Goal: Find specific page/section: Find specific page/section

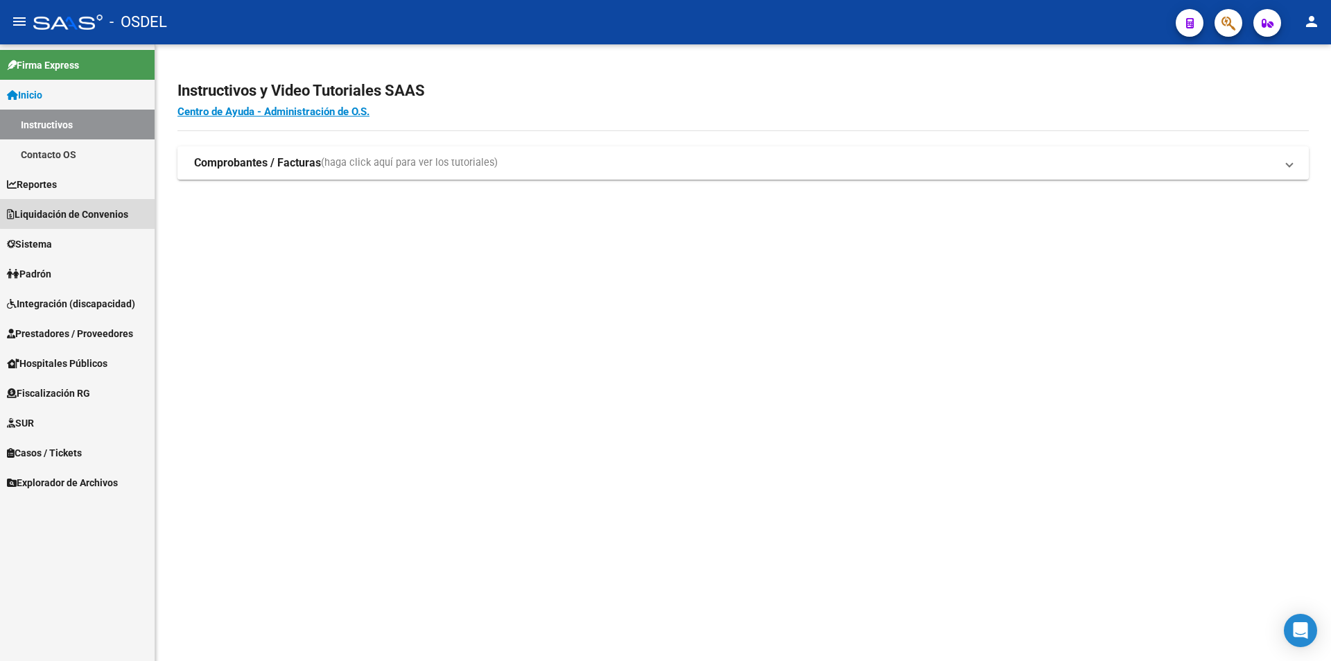
click at [80, 214] on span "Liquidación de Convenios" at bounding box center [67, 214] width 121 height 15
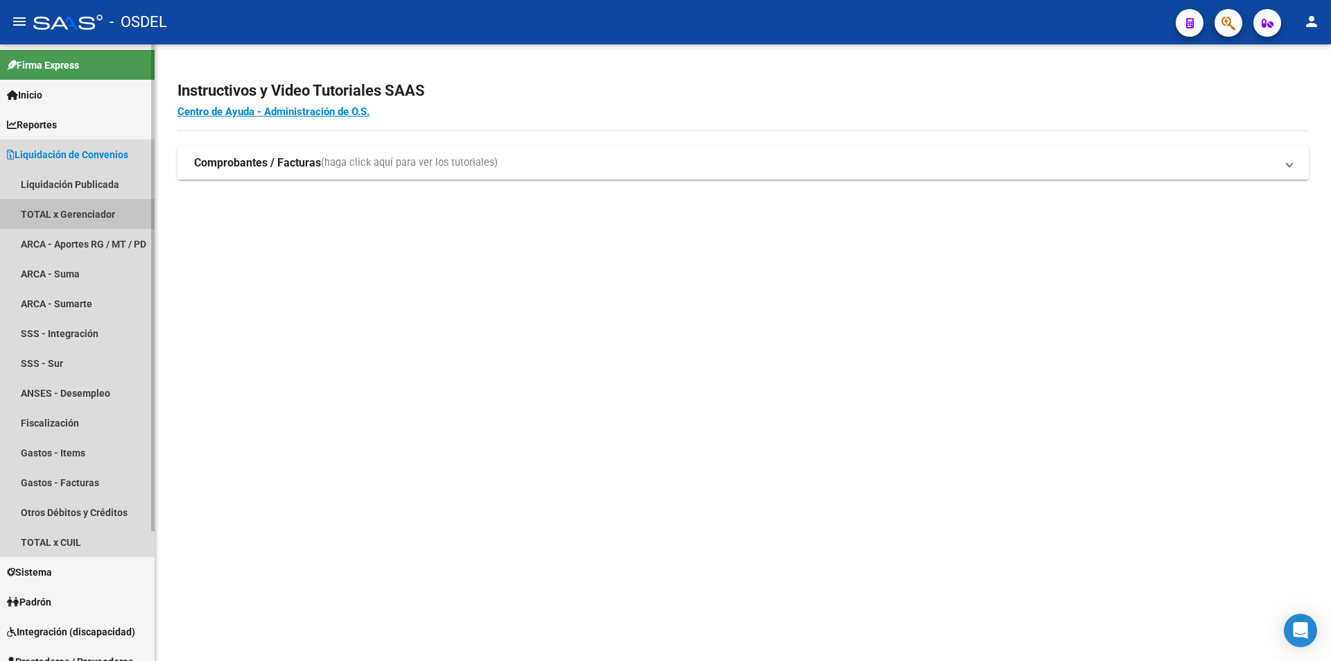
click at [80, 219] on link "TOTAL x Gerenciador" at bounding box center [77, 214] width 155 height 30
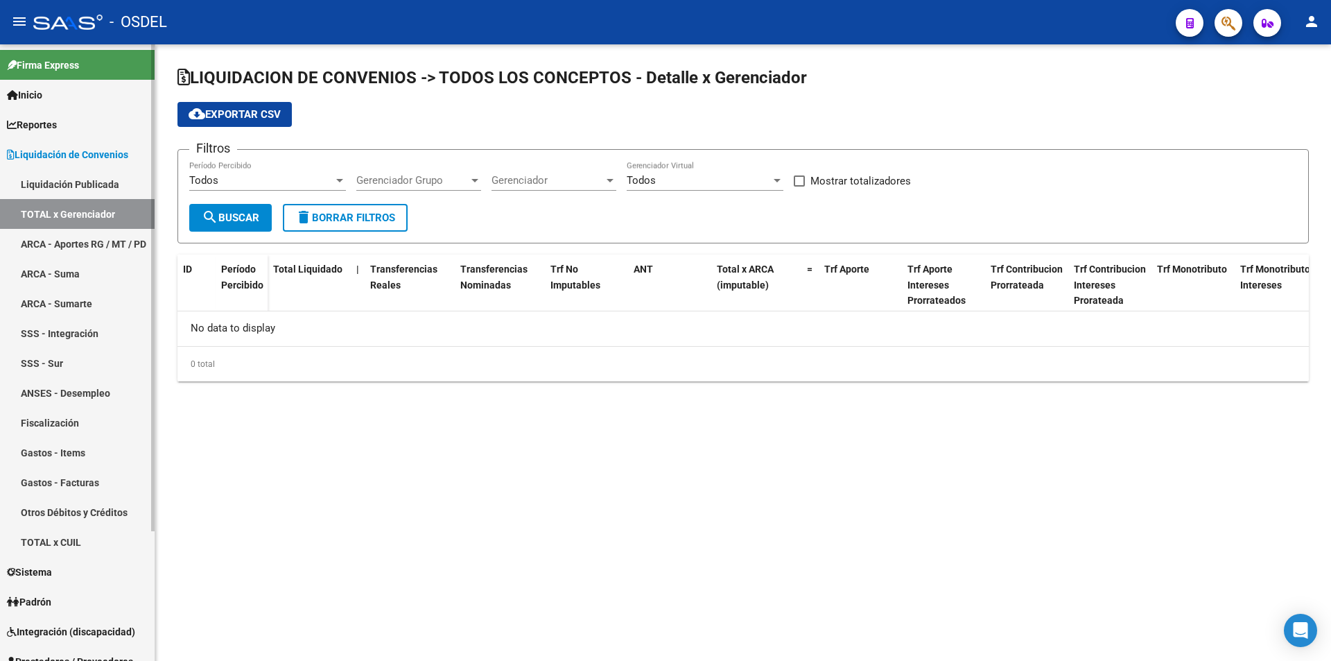
checkbox input "true"
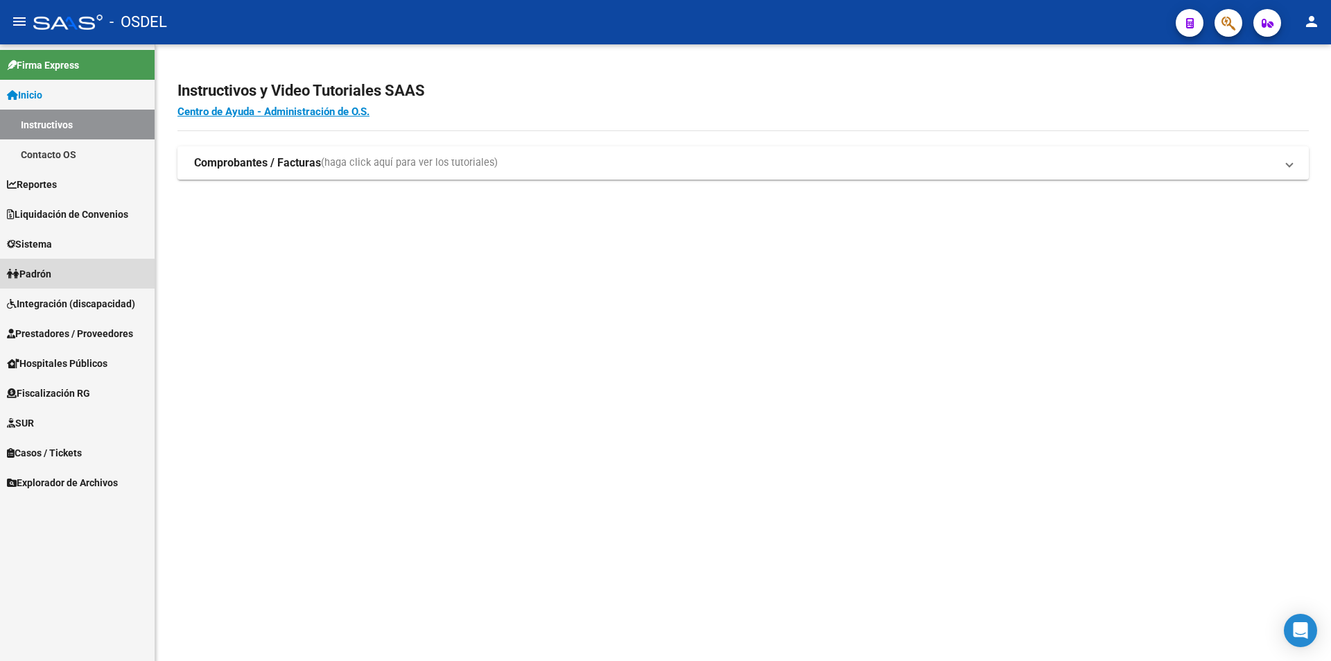
click at [42, 272] on span "Padrón" at bounding box center [29, 273] width 44 height 15
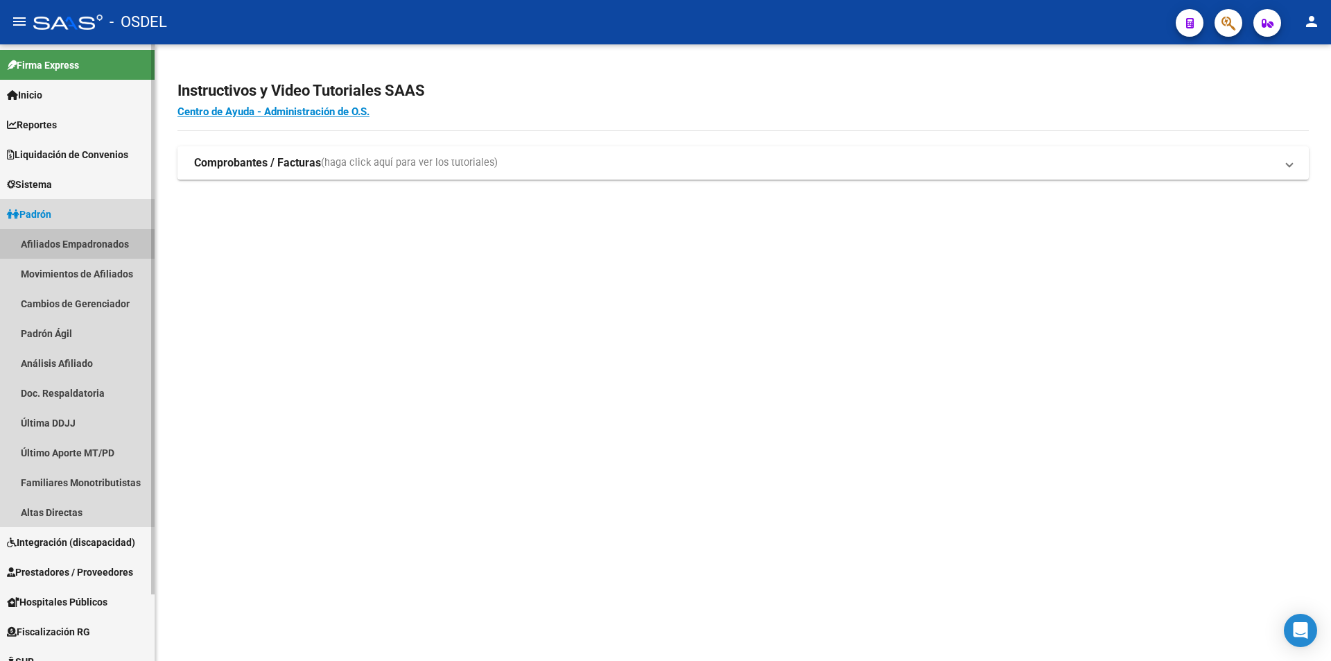
click at [71, 241] on link "Afiliados Empadronados" at bounding box center [77, 244] width 155 height 30
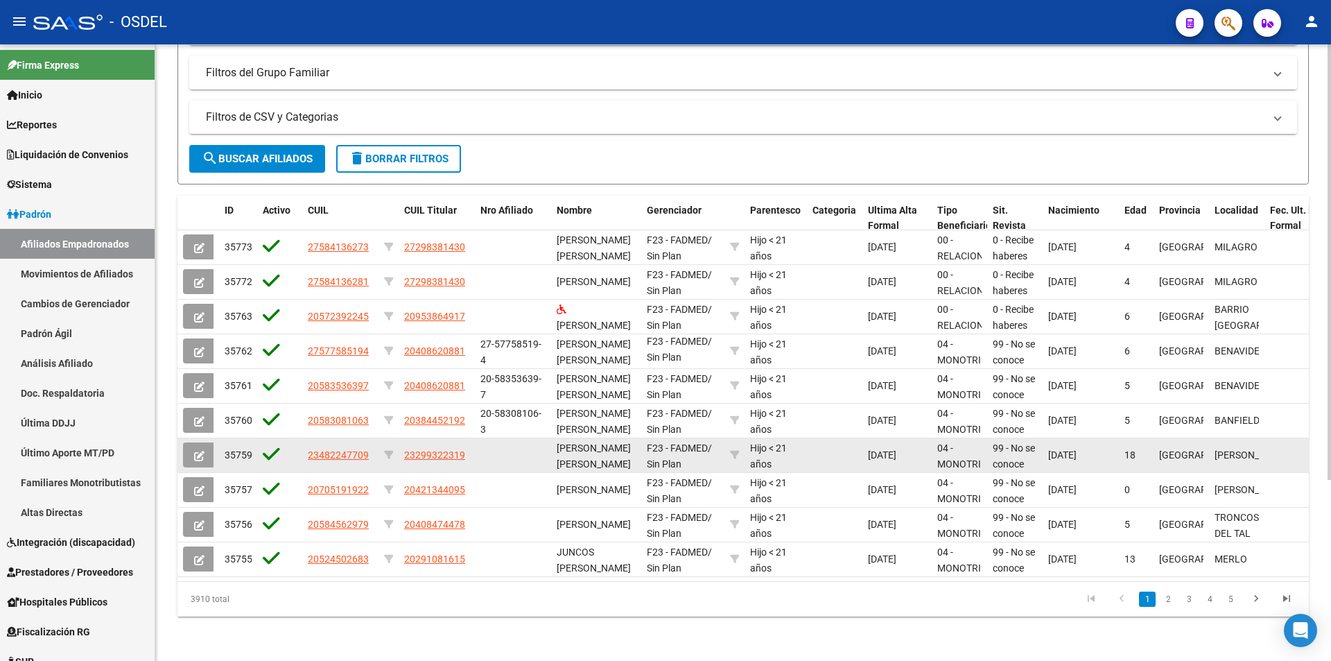
scroll to position [256, 0]
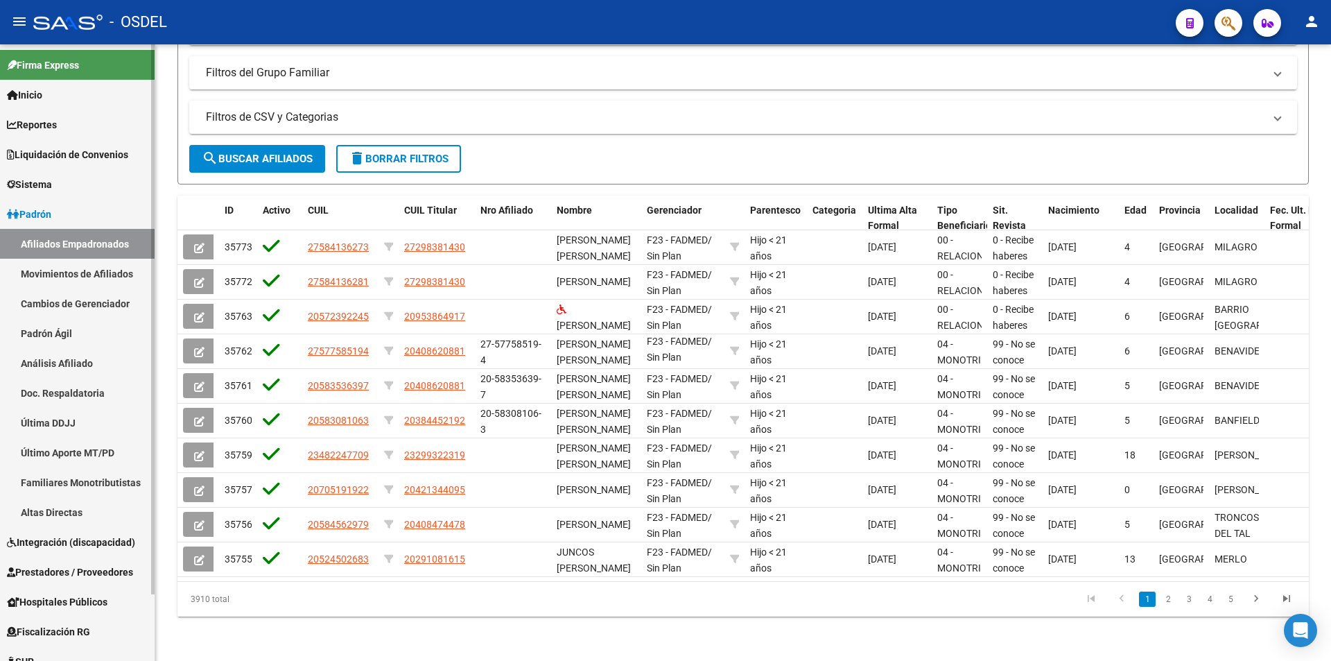
click at [62, 598] on span "Hospitales Públicos" at bounding box center [57, 601] width 101 height 15
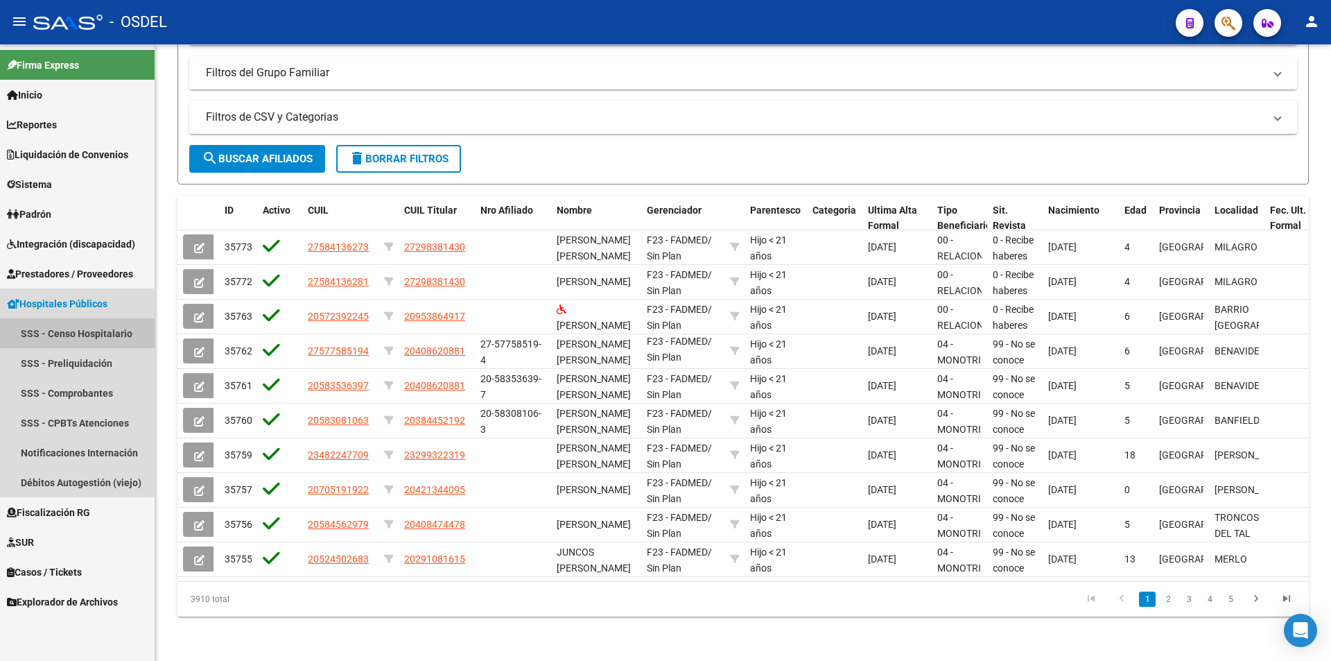
click at [95, 336] on link "SSS - Censo Hospitalario" at bounding box center [77, 333] width 155 height 30
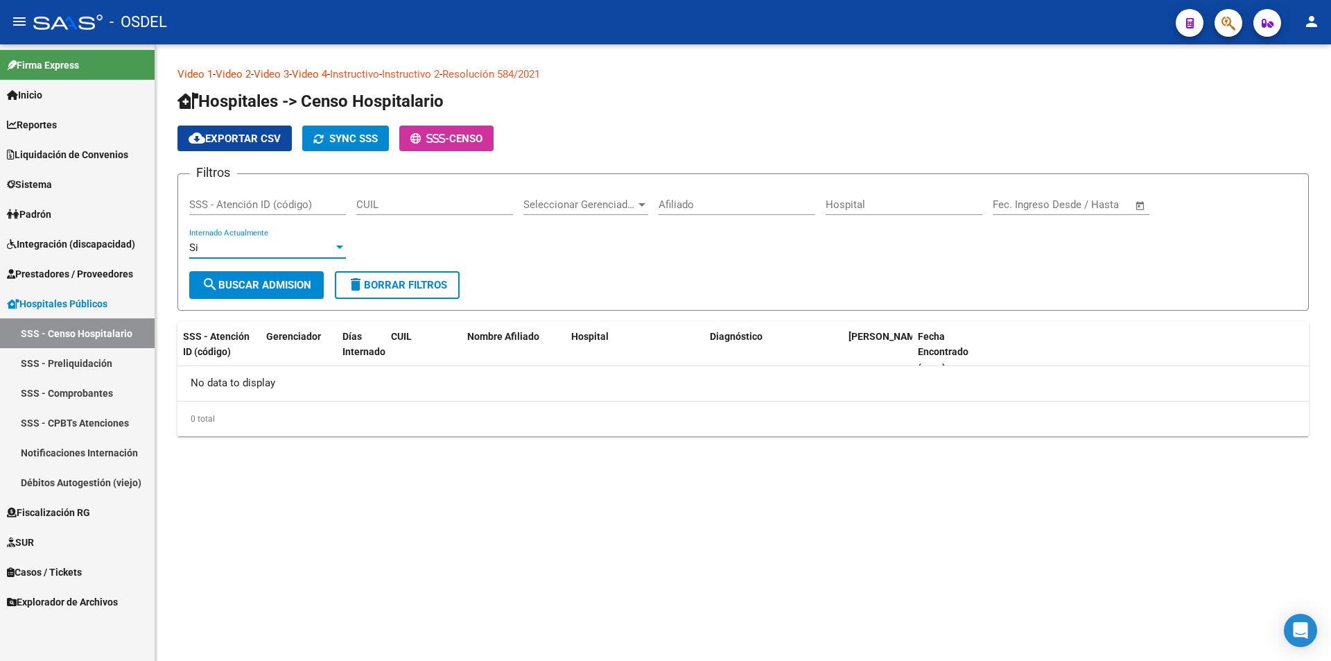
click at [338, 247] on div at bounding box center [339, 246] width 7 height 3
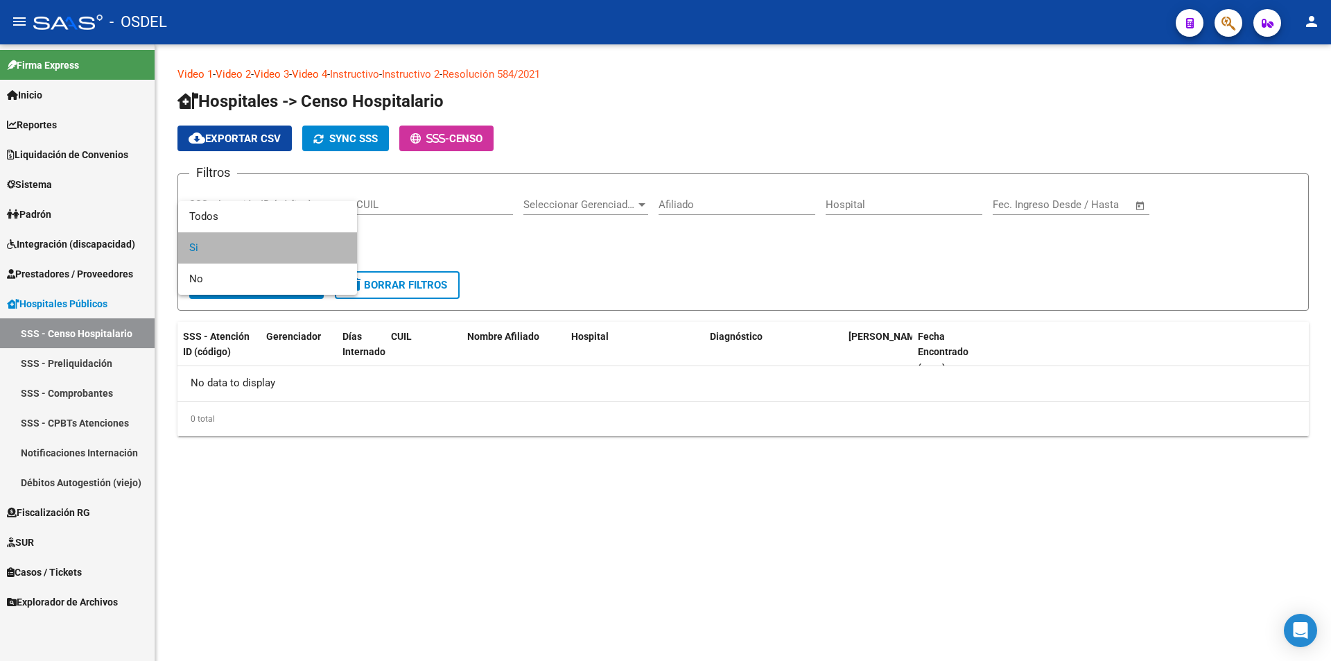
click at [338, 247] on span "Si" at bounding box center [267, 247] width 157 height 31
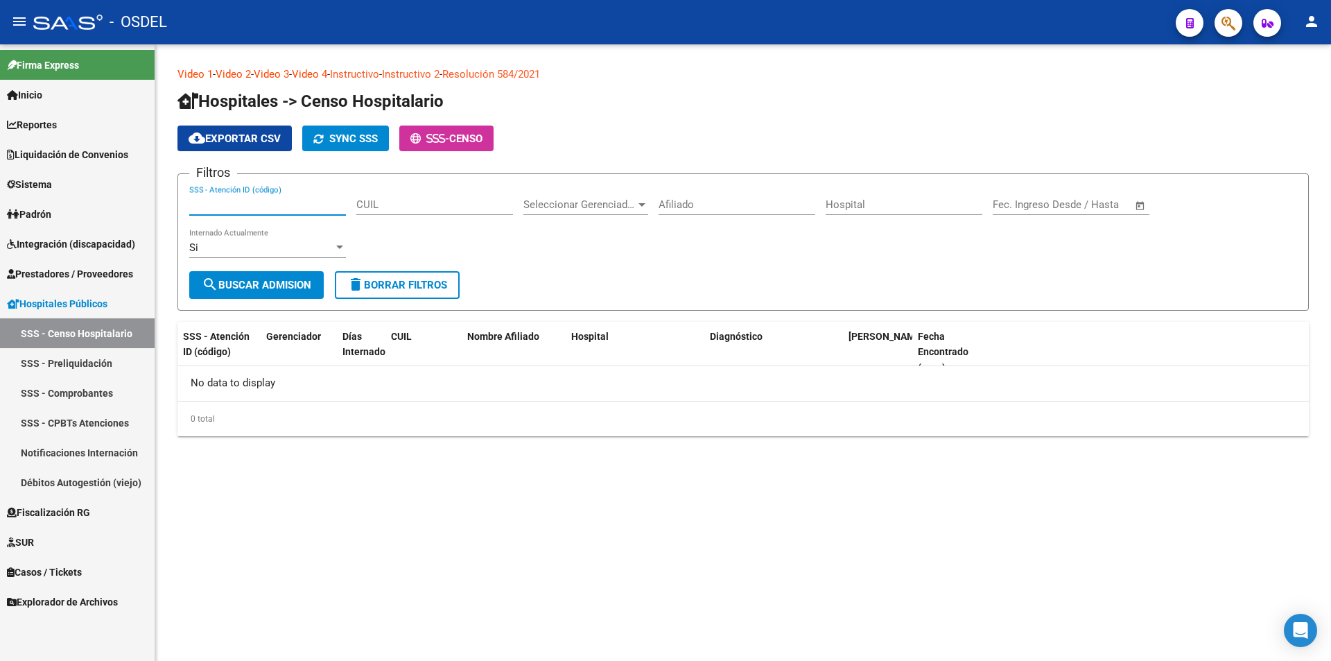
click at [337, 206] on input "SSS - Atención ID (código)" at bounding box center [267, 204] width 157 height 12
click at [646, 203] on div at bounding box center [642, 204] width 12 height 11
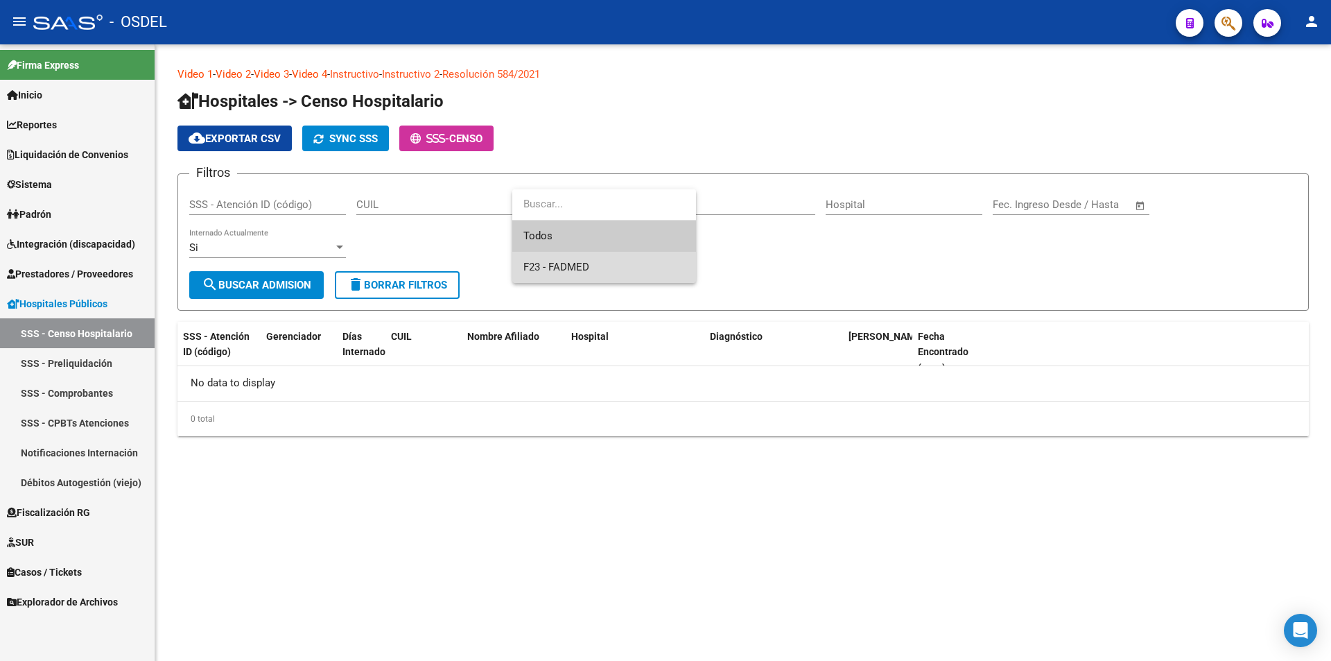
click at [602, 270] on span "F23 - FADMED" at bounding box center [604, 267] width 162 height 31
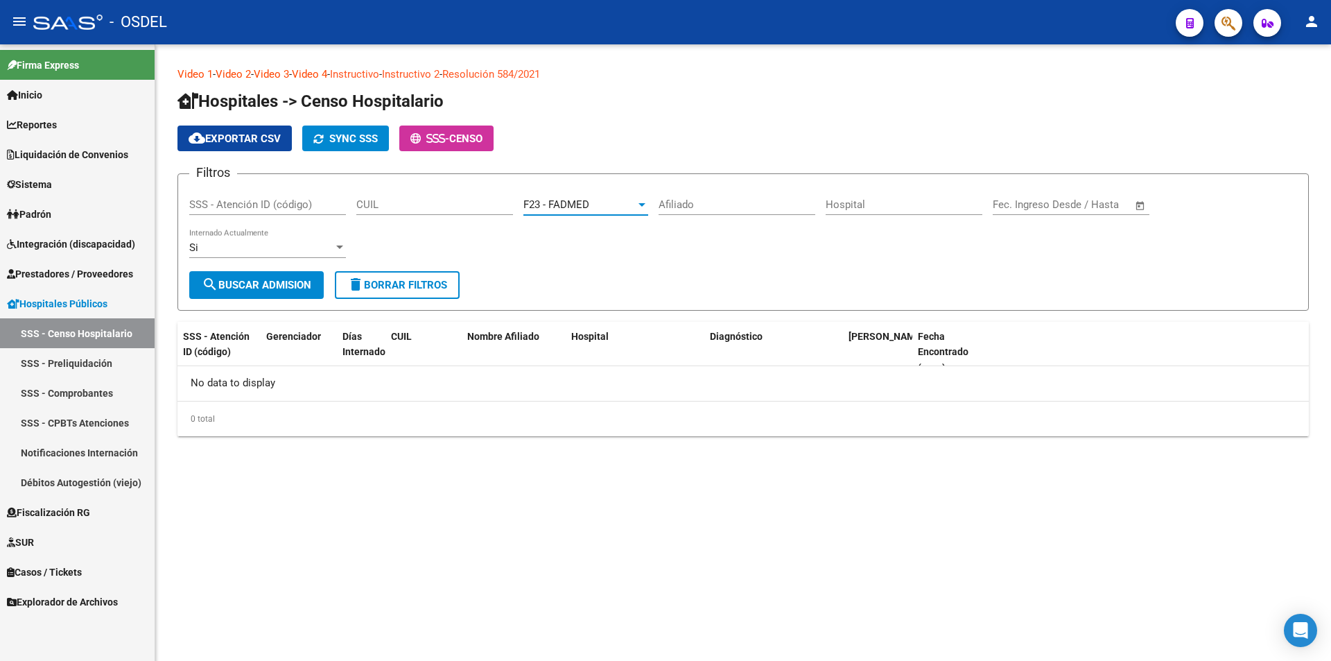
click at [275, 286] on span "search Buscar admision" at bounding box center [257, 285] width 110 height 12
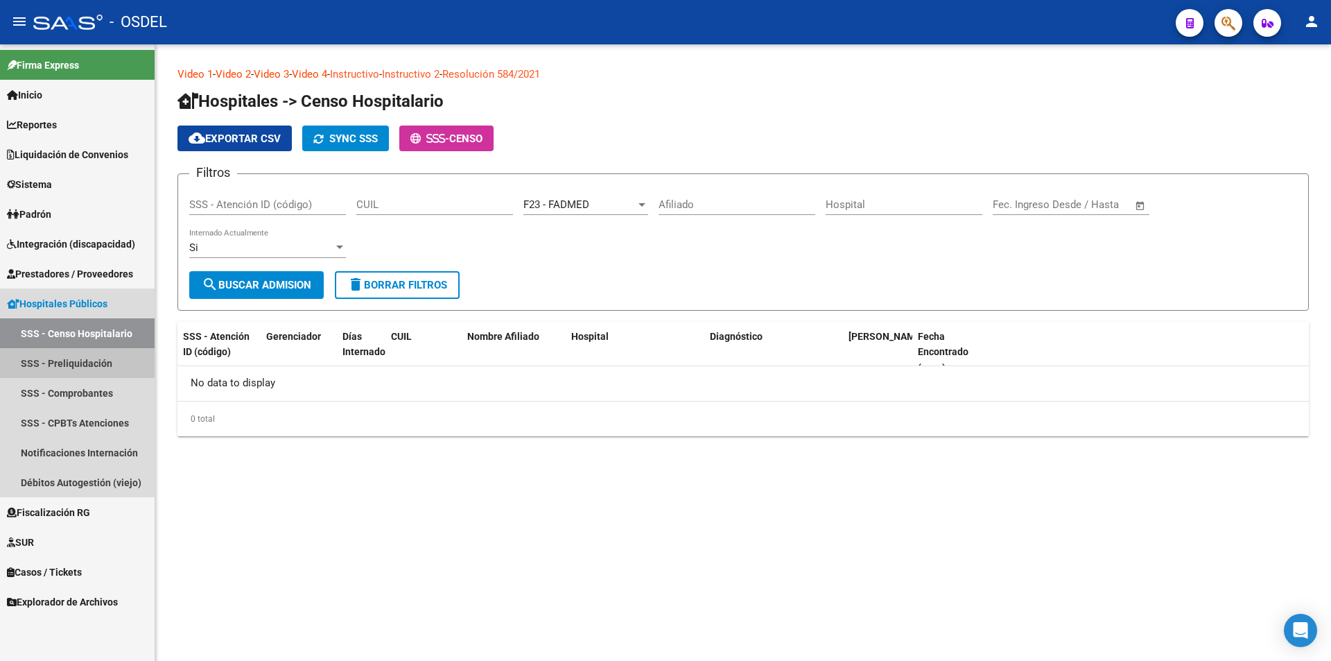
click at [89, 366] on link "SSS - Preliquidación" at bounding box center [77, 363] width 155 height 30
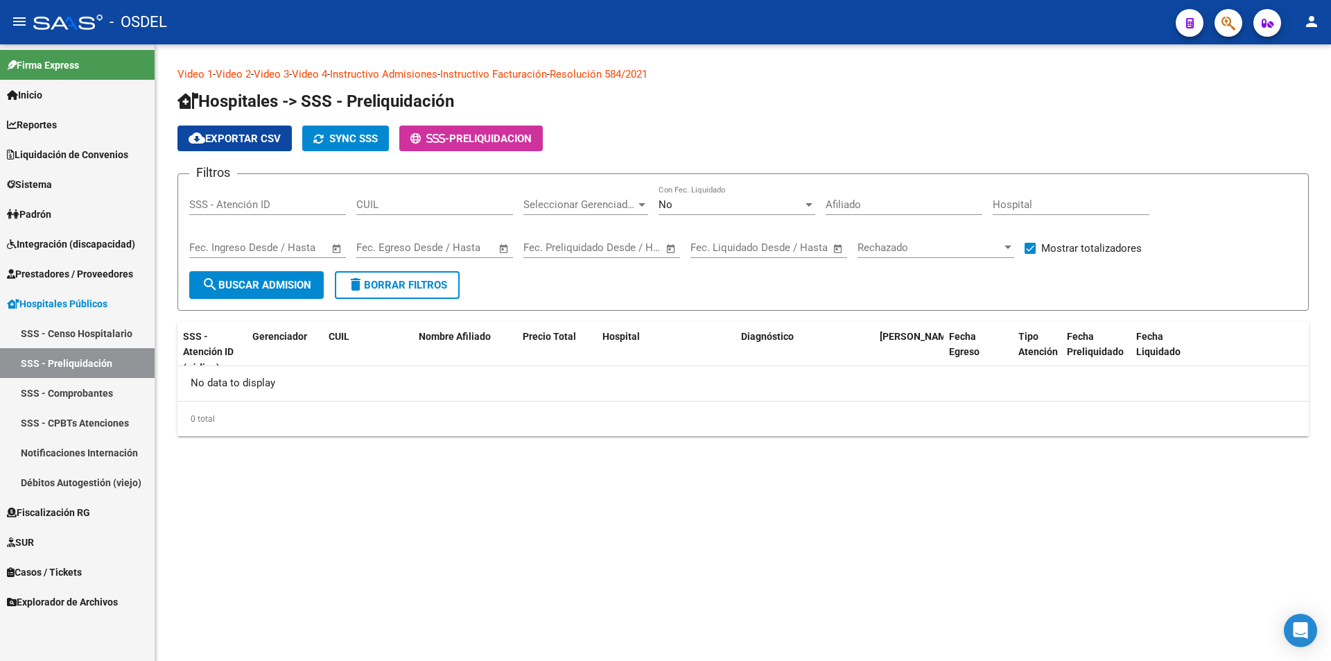
click at [94, 390] on link "SSS - Comprobantes" at bounding box center [77, 393] width 155 height 30
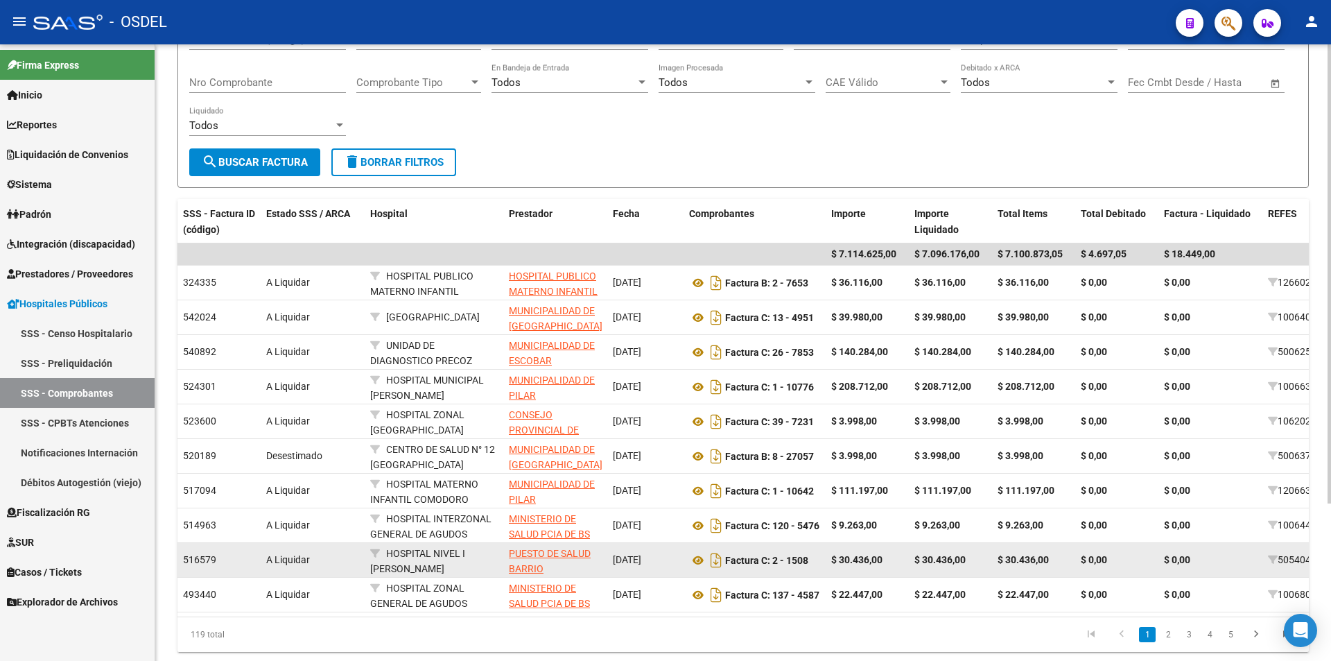
scroll to position [141, 0]
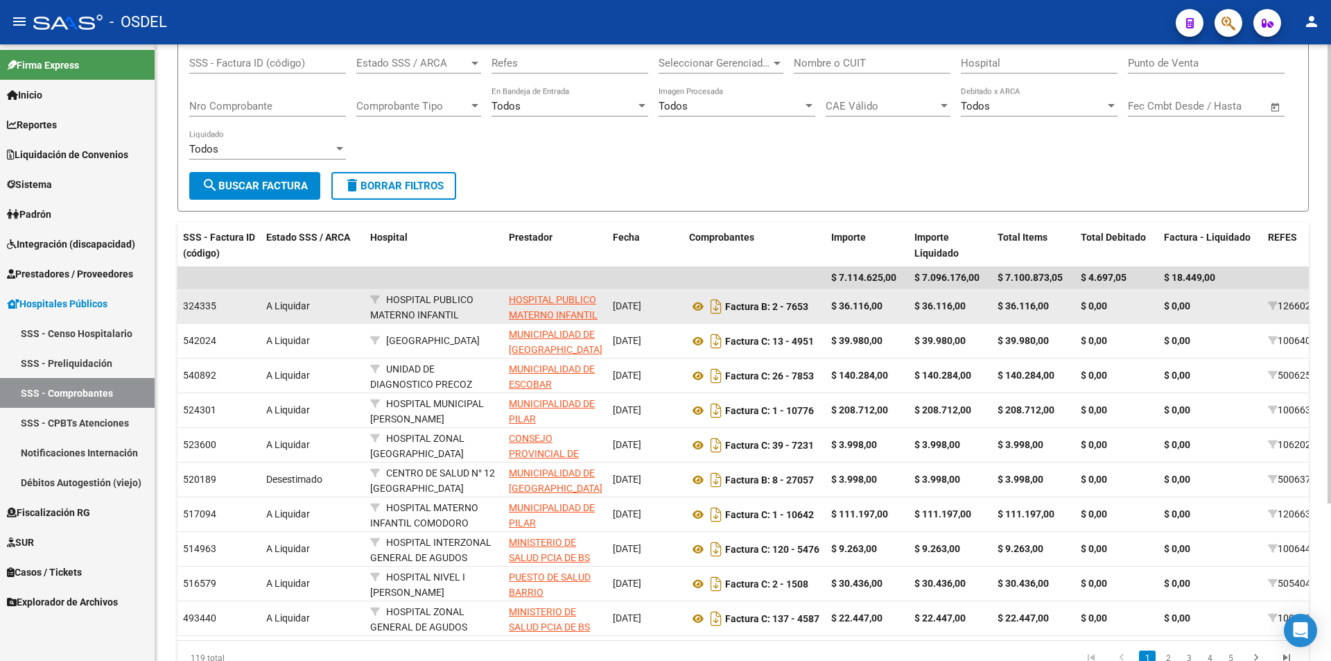
click at [577, 308] on app-link-go-to "HOSPITAL PUBLICO MATERNO INFANTIL SOCIEDAD DEL ESTADO" at bounding box center [555, 323] width 93 height 63
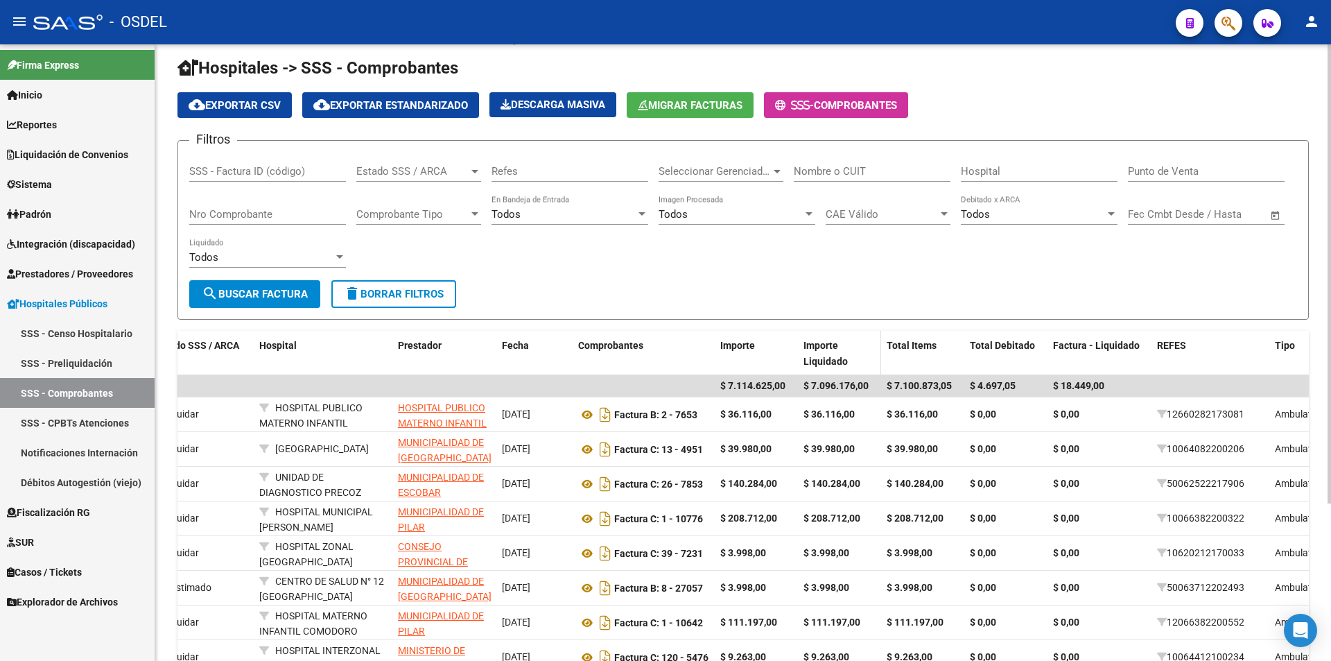
scroll to position [3, 0]
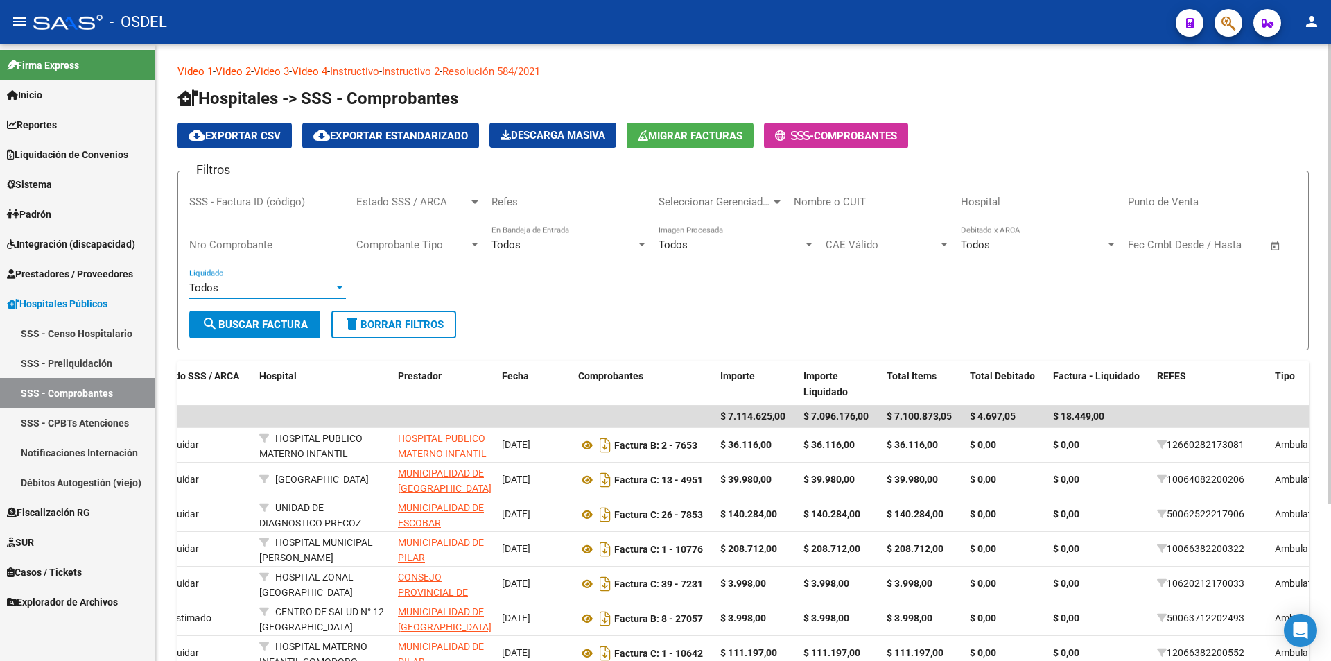
click at [341, 285] on div at bounding box center [339, 287] width 12 height 11
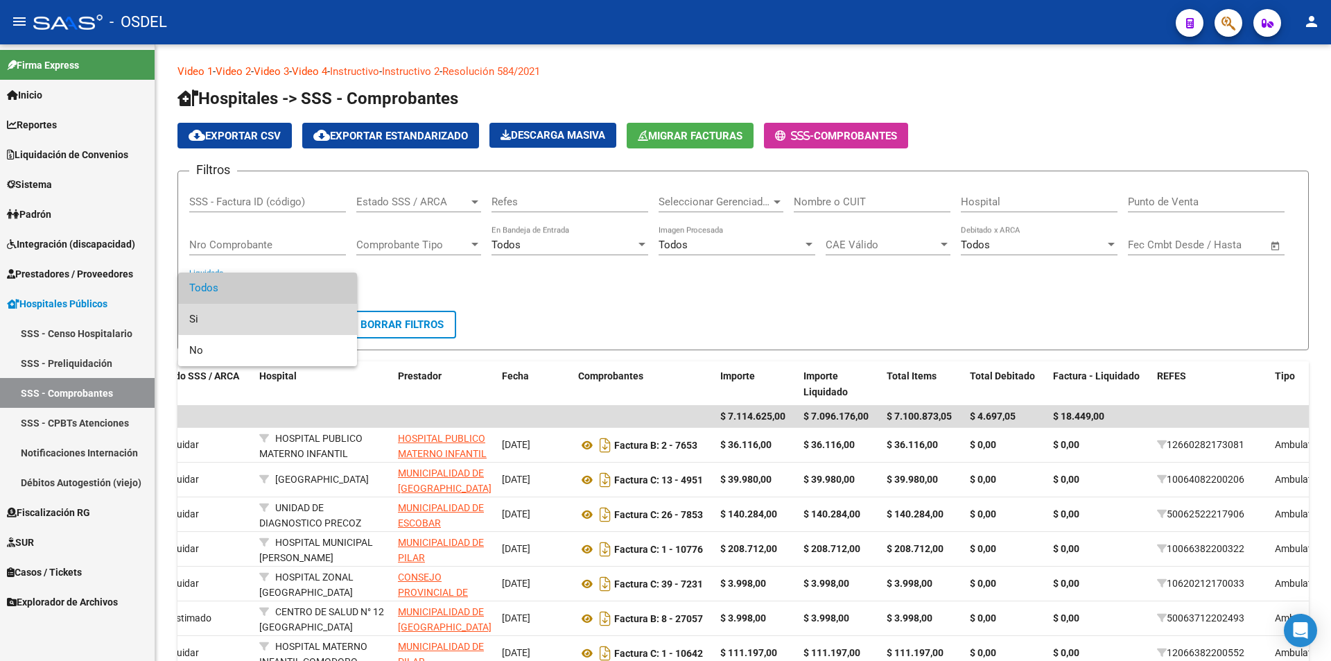
click at [295, 311] on span "Si" at bounding box center [267, 319] width 157 height 31
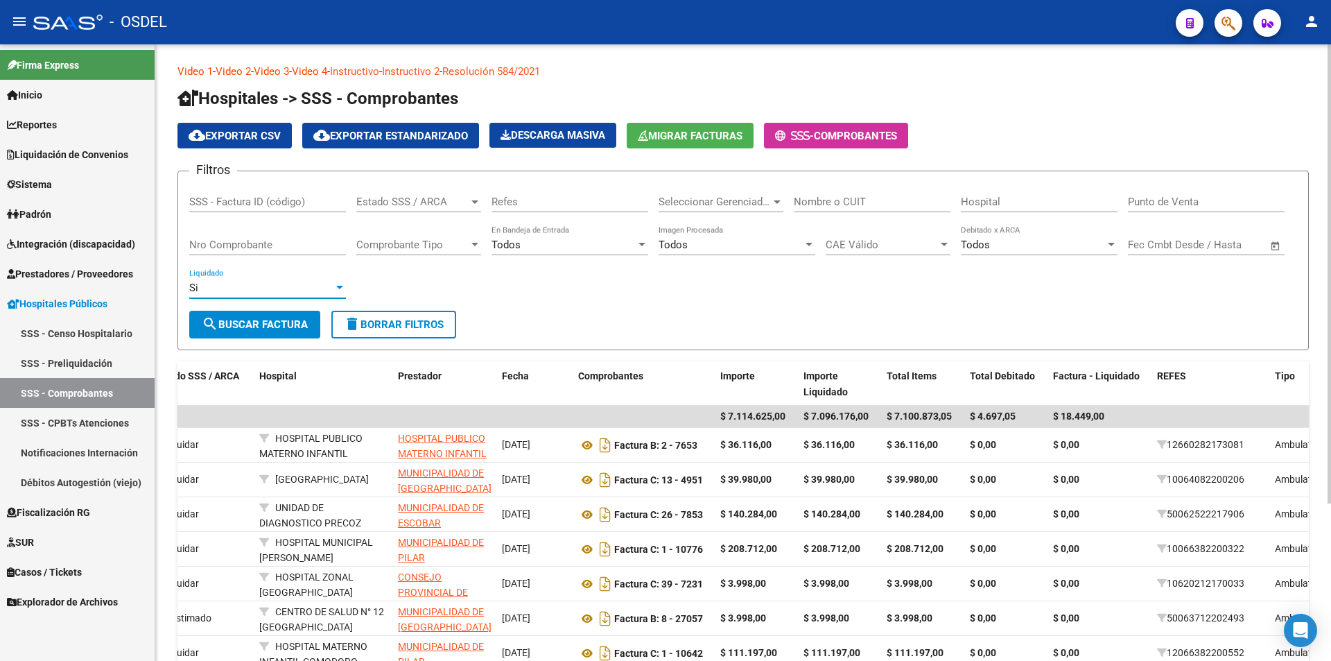
click at [293, 322] on span "search Buscar Factura" at bounding box center [255, 324] width 106 height 12
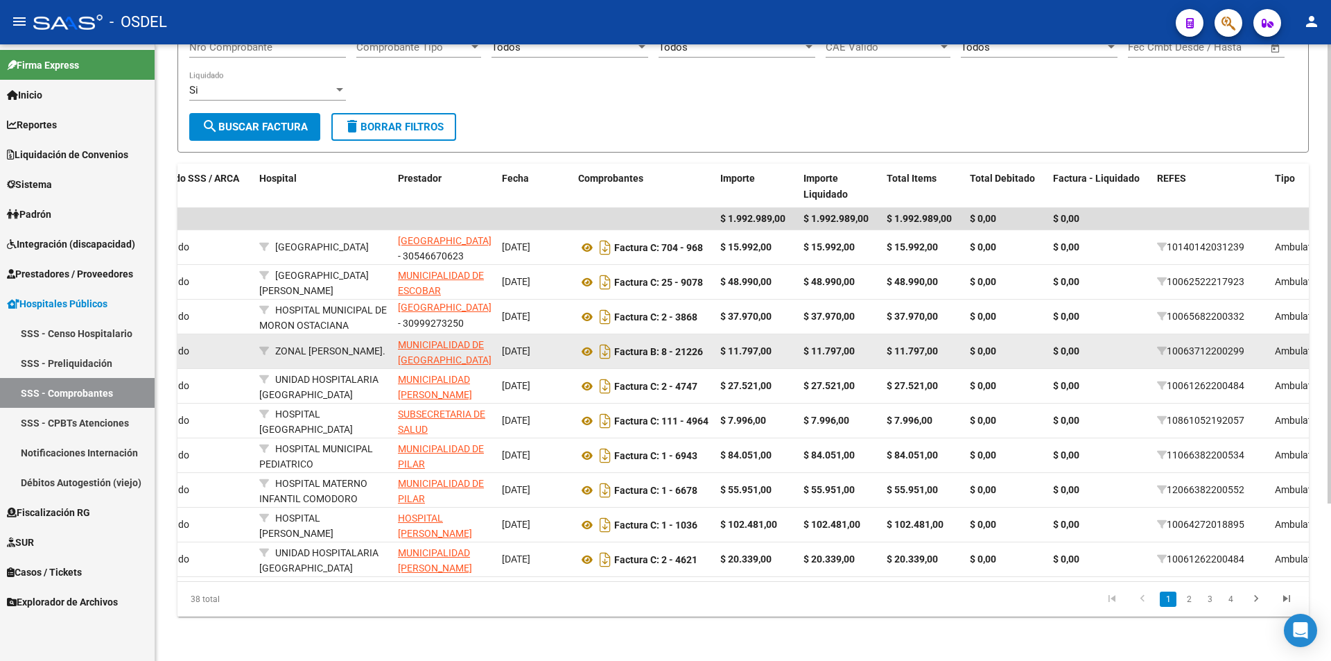
scroll to position [0, 0]
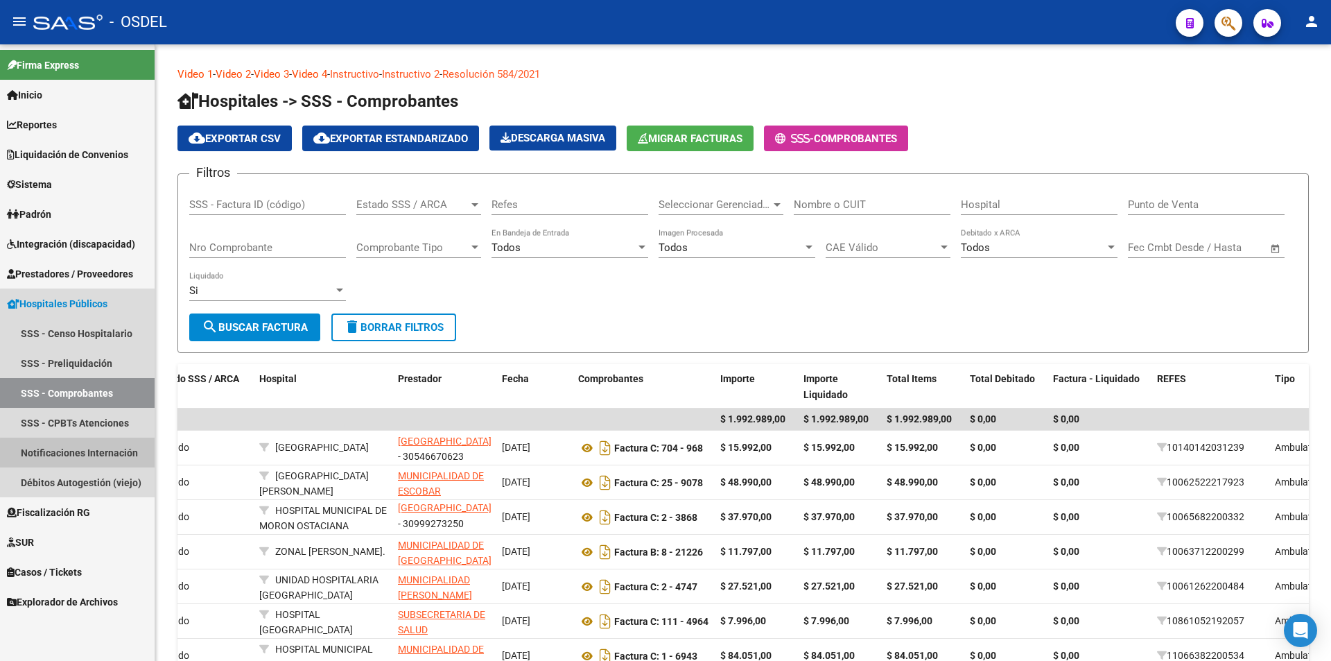
click at [110, 454] on link "Notificaciones Internación" at bounding box center [77, 452] width 155 height 30
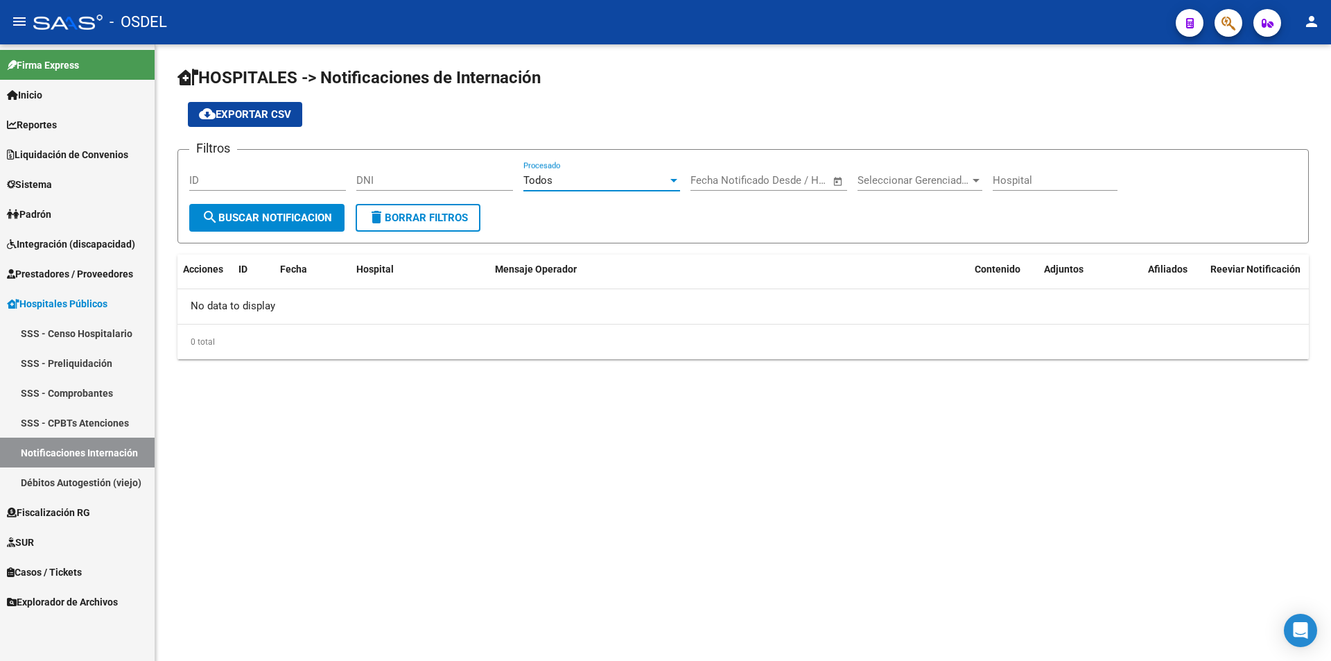
click at [674, 181] on div at bounding box center [673, 180] width 7 height 3
click at [591, 182] on span "Todos" at bounding box center [601, 180] width 157 height 31
click at [672, 180] on div at bounding box center [673, 180] width 7 height 3
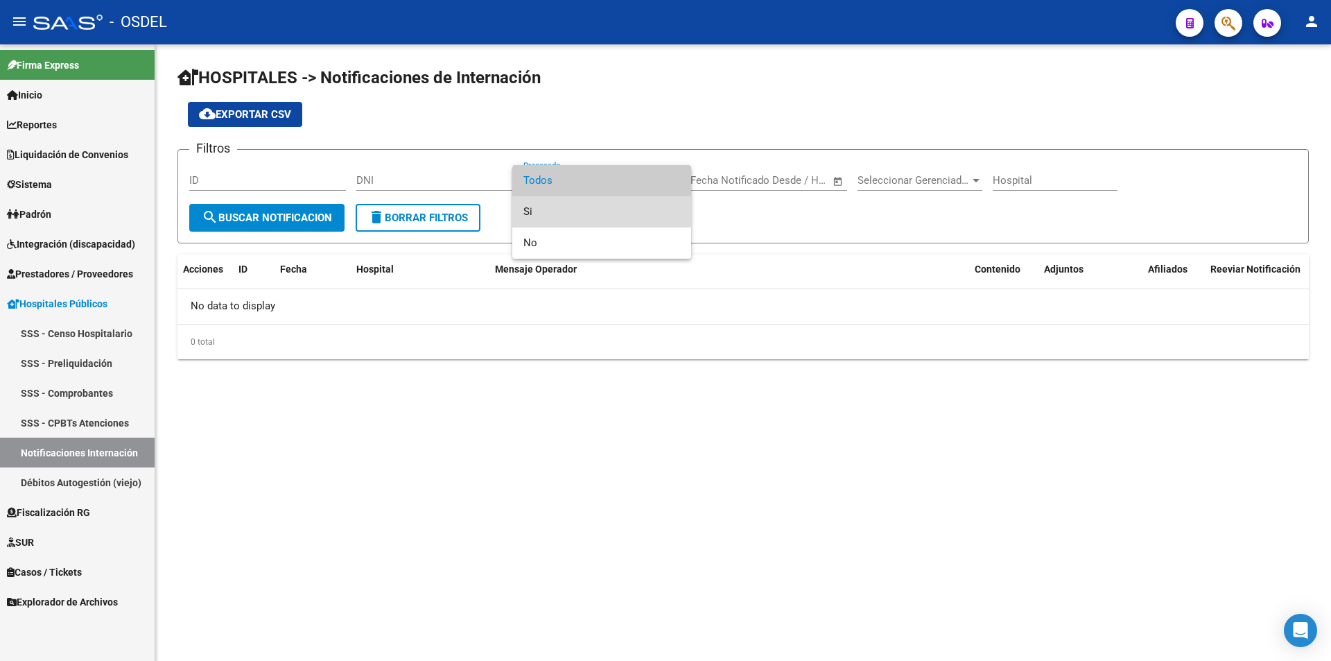
click at [537, 209] on span "Si" at bounding box center [601, 211] width 157 height 31
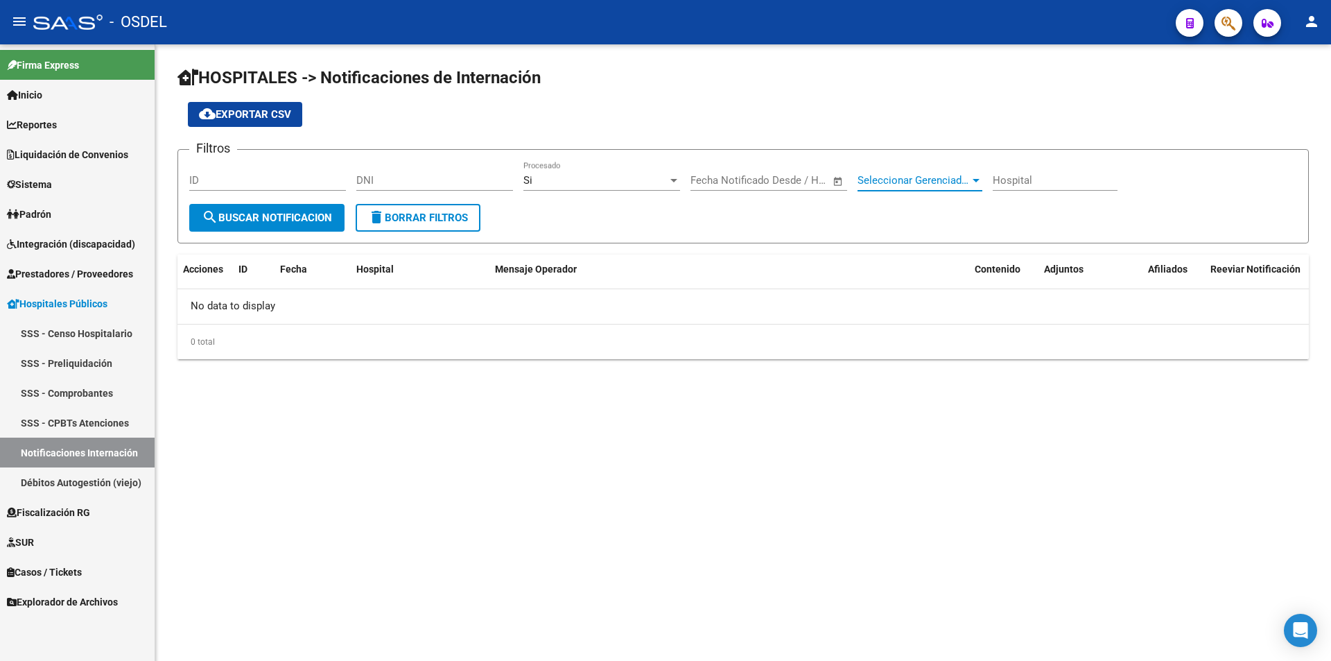
click at [977, 179] on div at bounding box center [976, 180] width 7 height 3
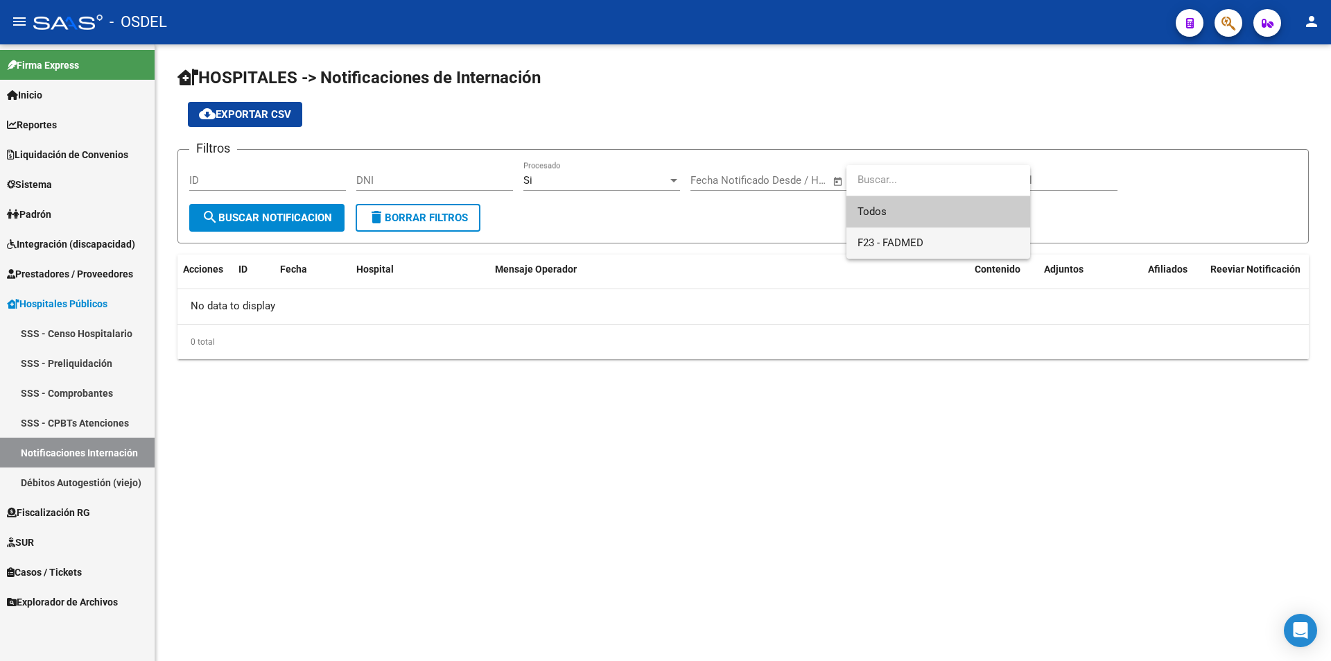
click at [927, 242] on span "F23 - FADMED" at bounding box center [938, 242] width 162 height 31
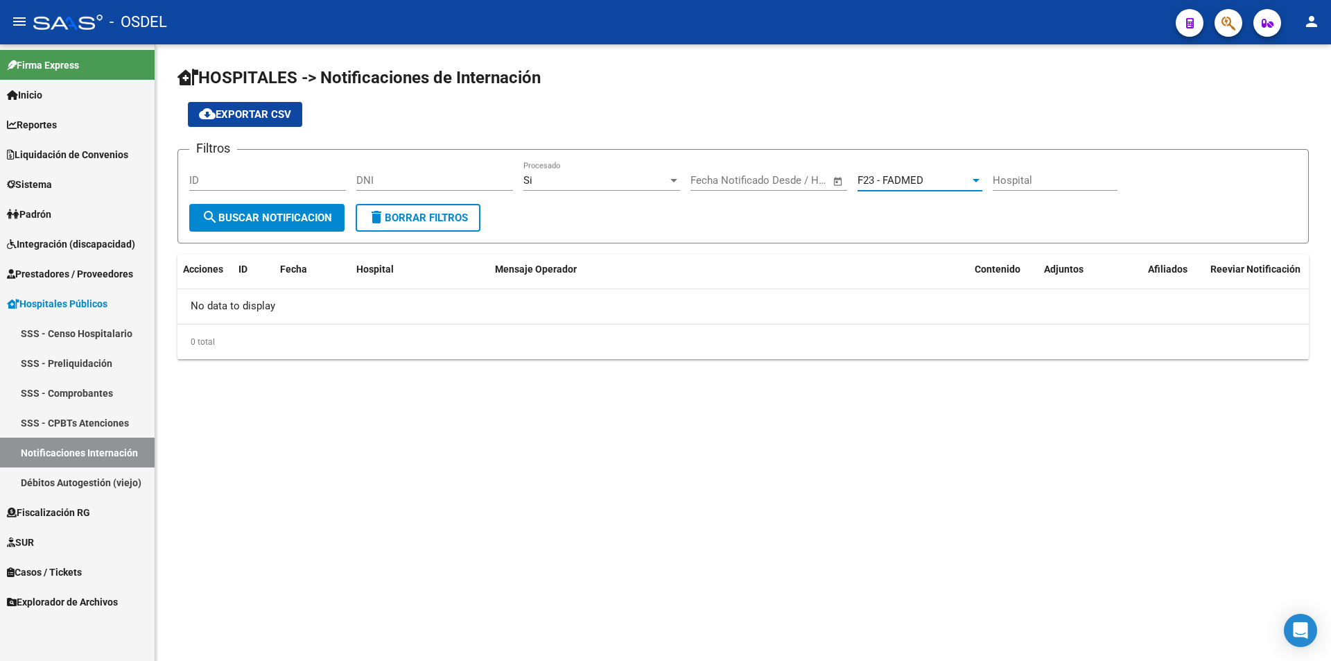
click at [290, 218] on span "search Buscar Notificacion" at bounding box center [267, 217] width 130 height 12
click at [89, 482] on link "Débitos Autogestión (viejo)" at bounding box center [77, 482] width 155 height 30
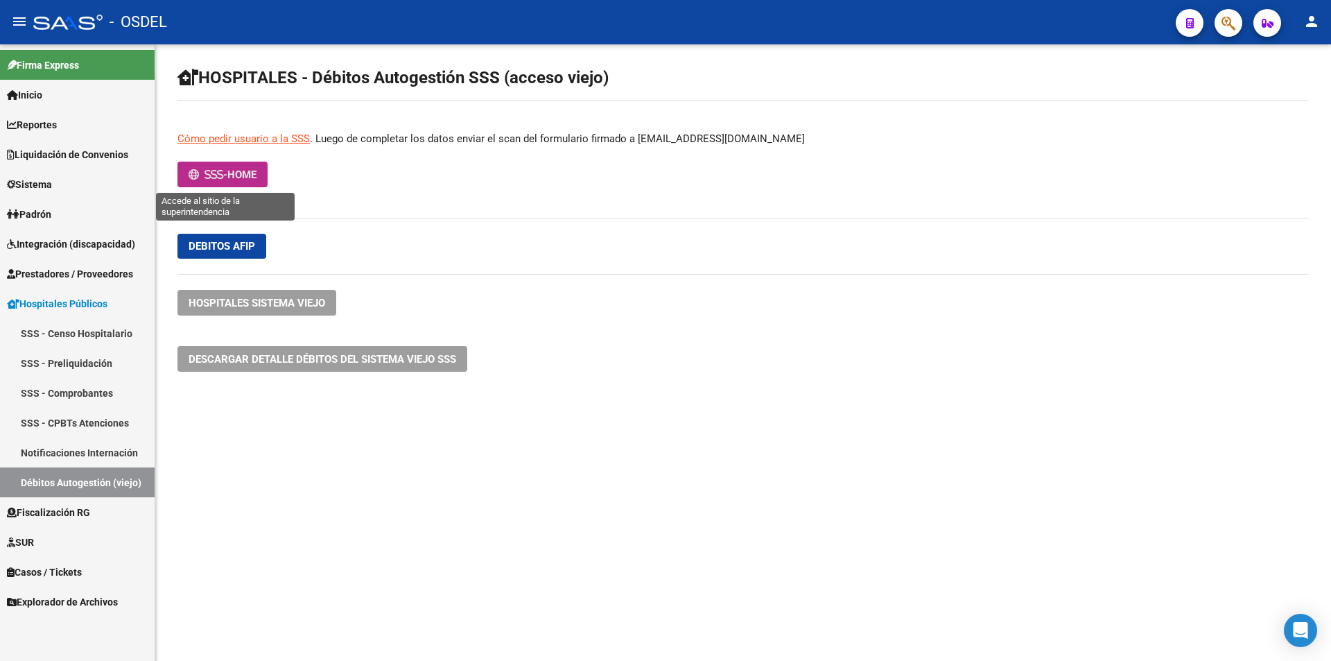
click at [227, 175] on span "-" at bounding box center [208, 174] width 39 height 12
